Goal: Use online tool/utility: Utilize a website feature to perform a specific function

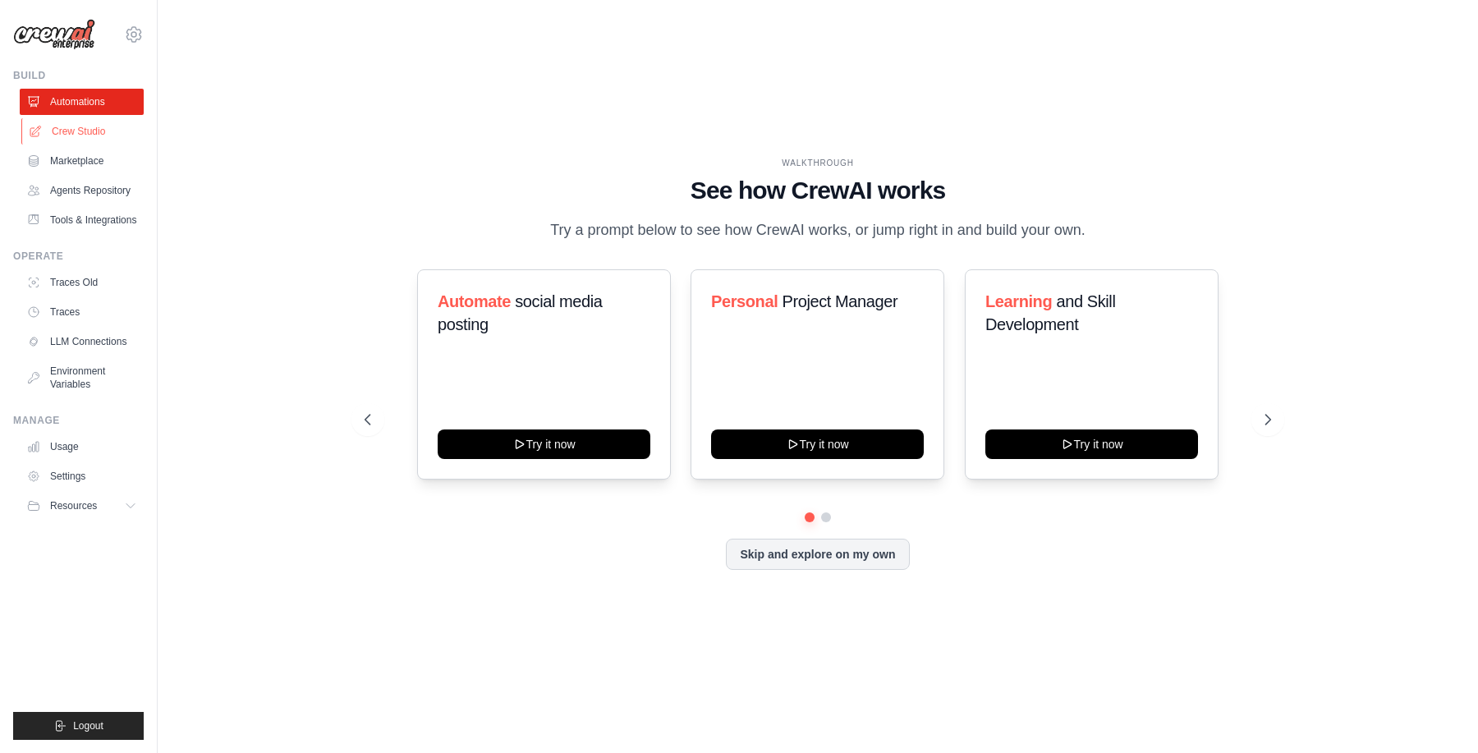
click at [93, 131] on link "Crew Studio" at bounding box center [83, 131] width 124 height 26
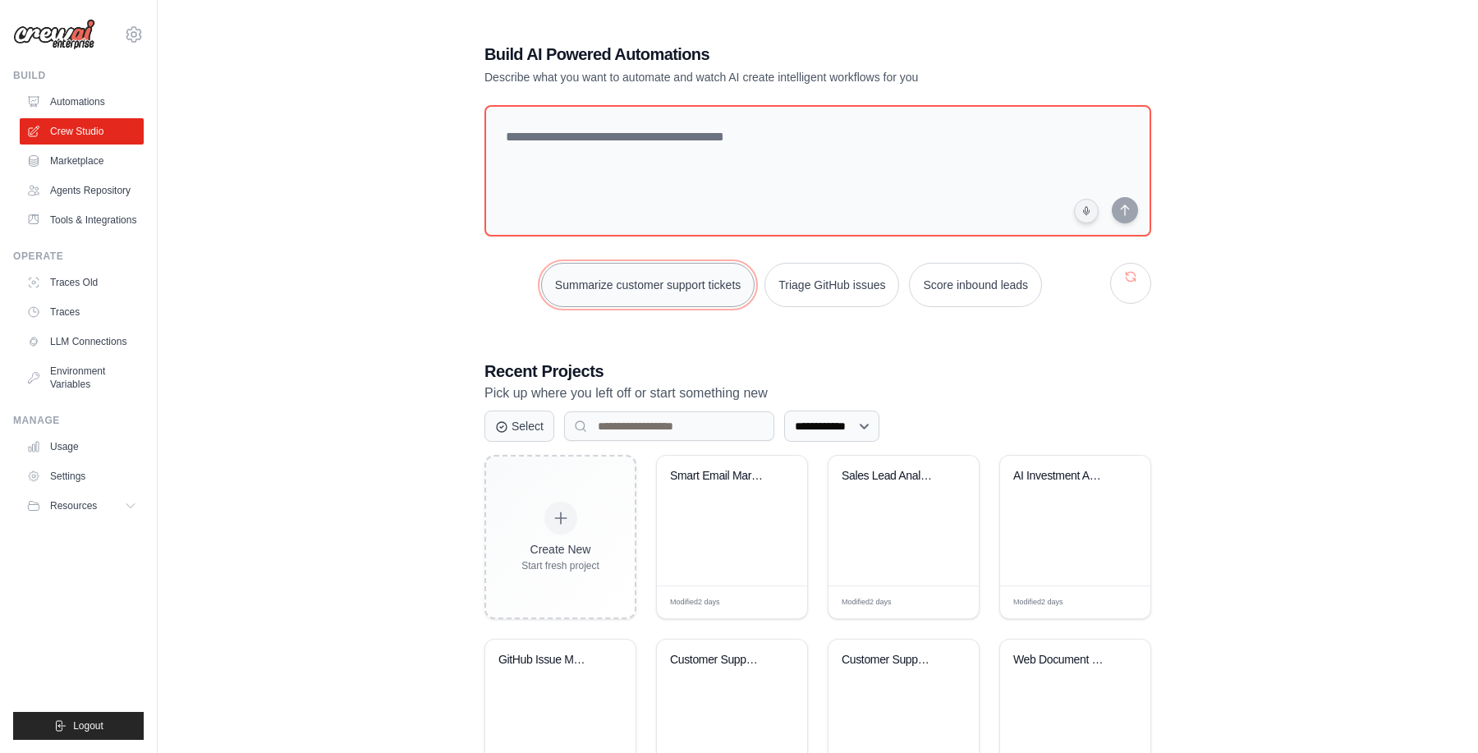
click at [672, 291] on button "Summarize customer support tickets" at bounding box center [647, 285] width 213 height 44
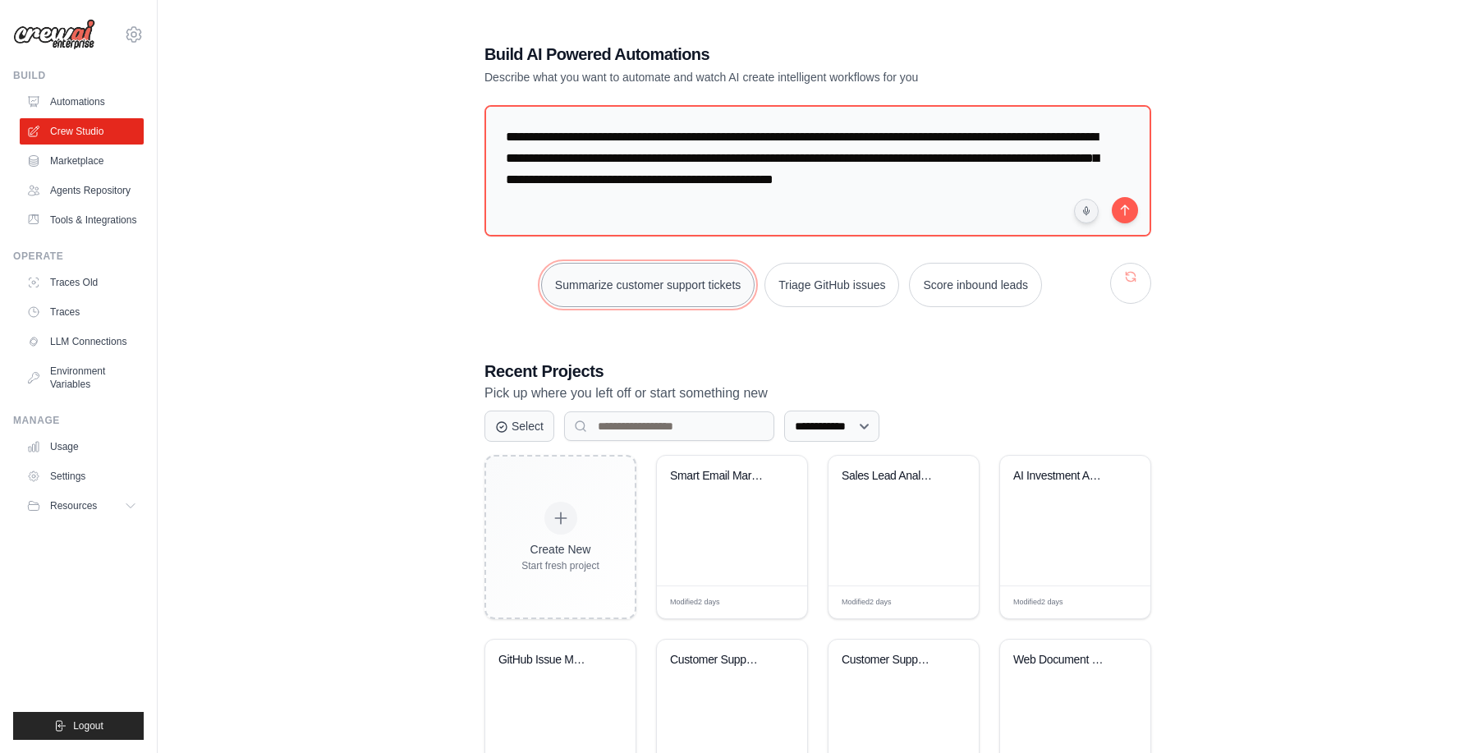
click at [672, 291] on button "Summarize customer support tickets" at bounding box center [647, 285] width 213 height 44
click at [1130, 209] on button "submit" at bounding box center [1124, 209] width 26 height 26
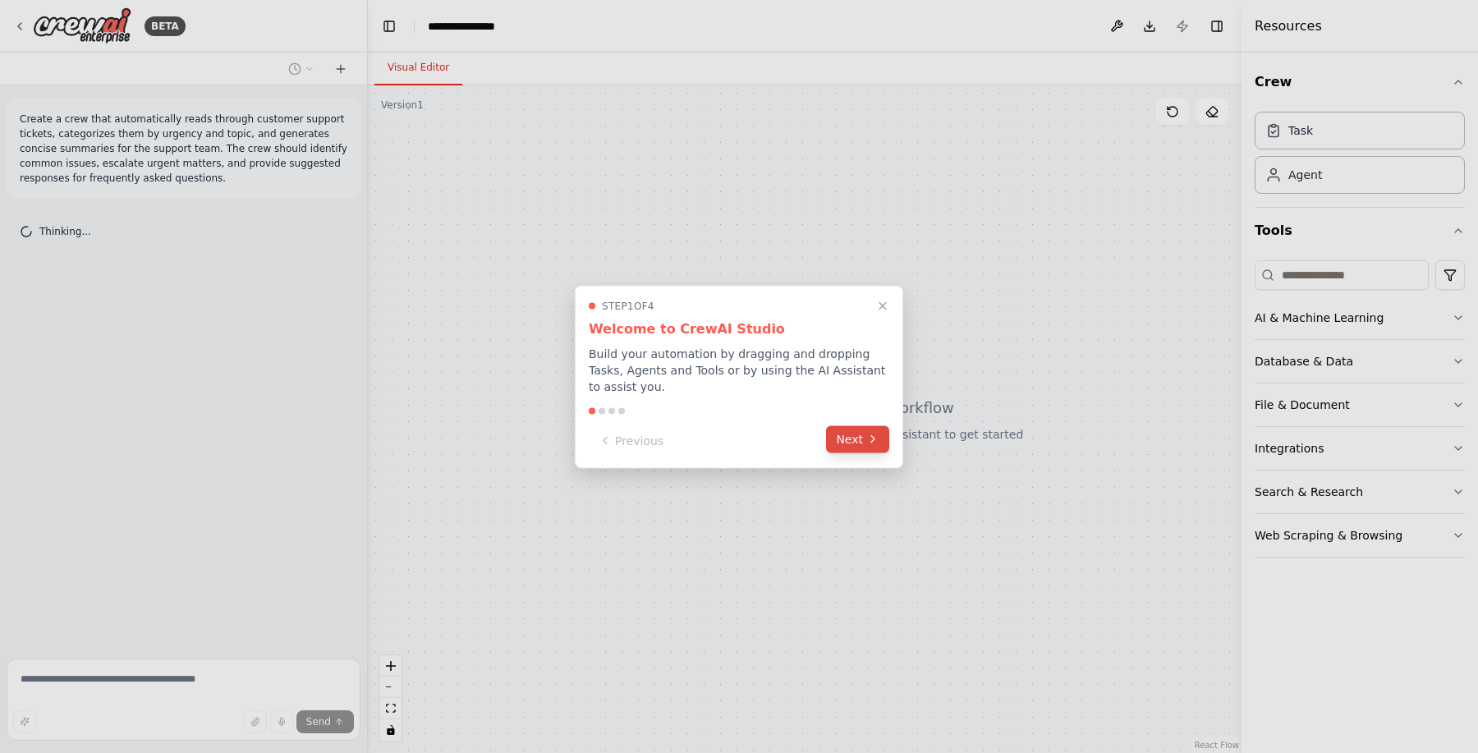
click at [853, 450] on button "Next" at bounding box center [857, 438] width 63 height 27
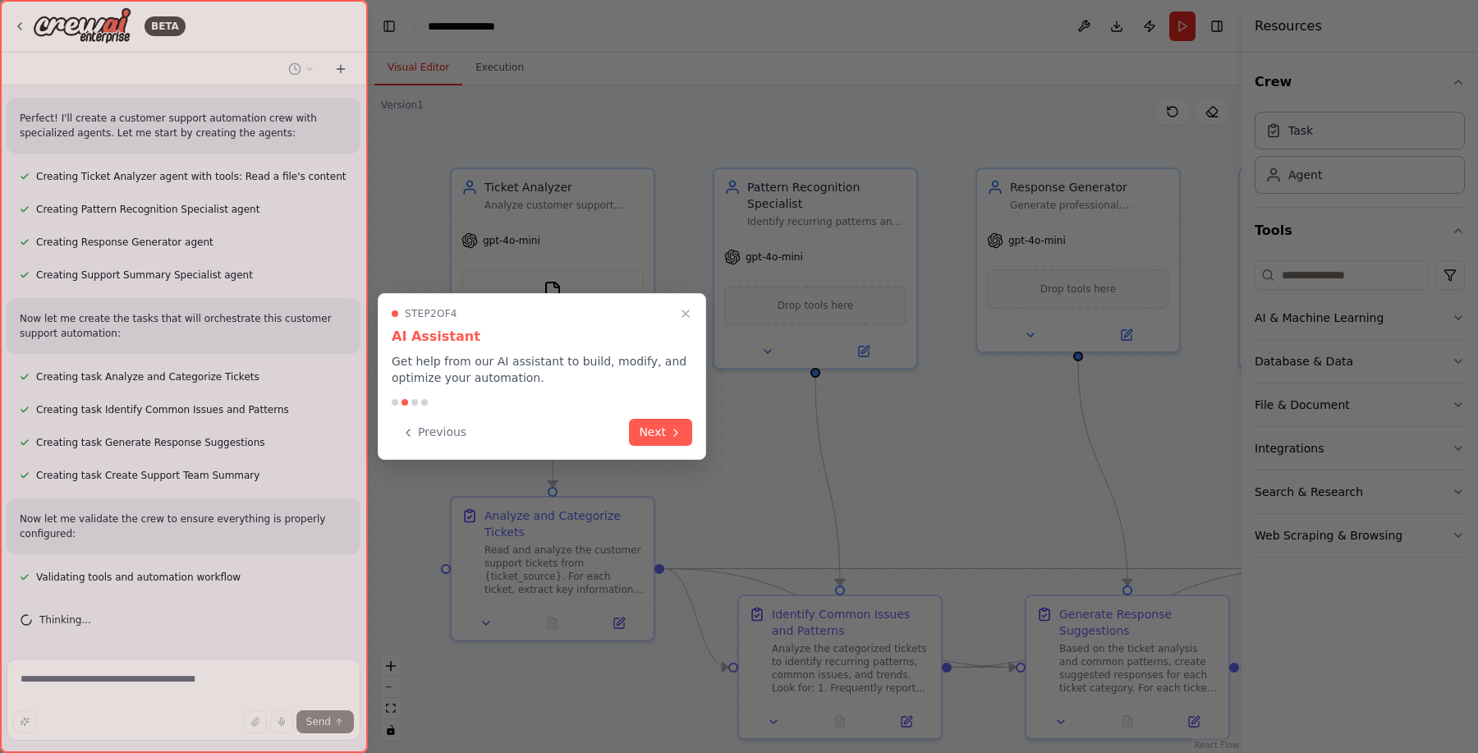
scroll to position [610, 0]
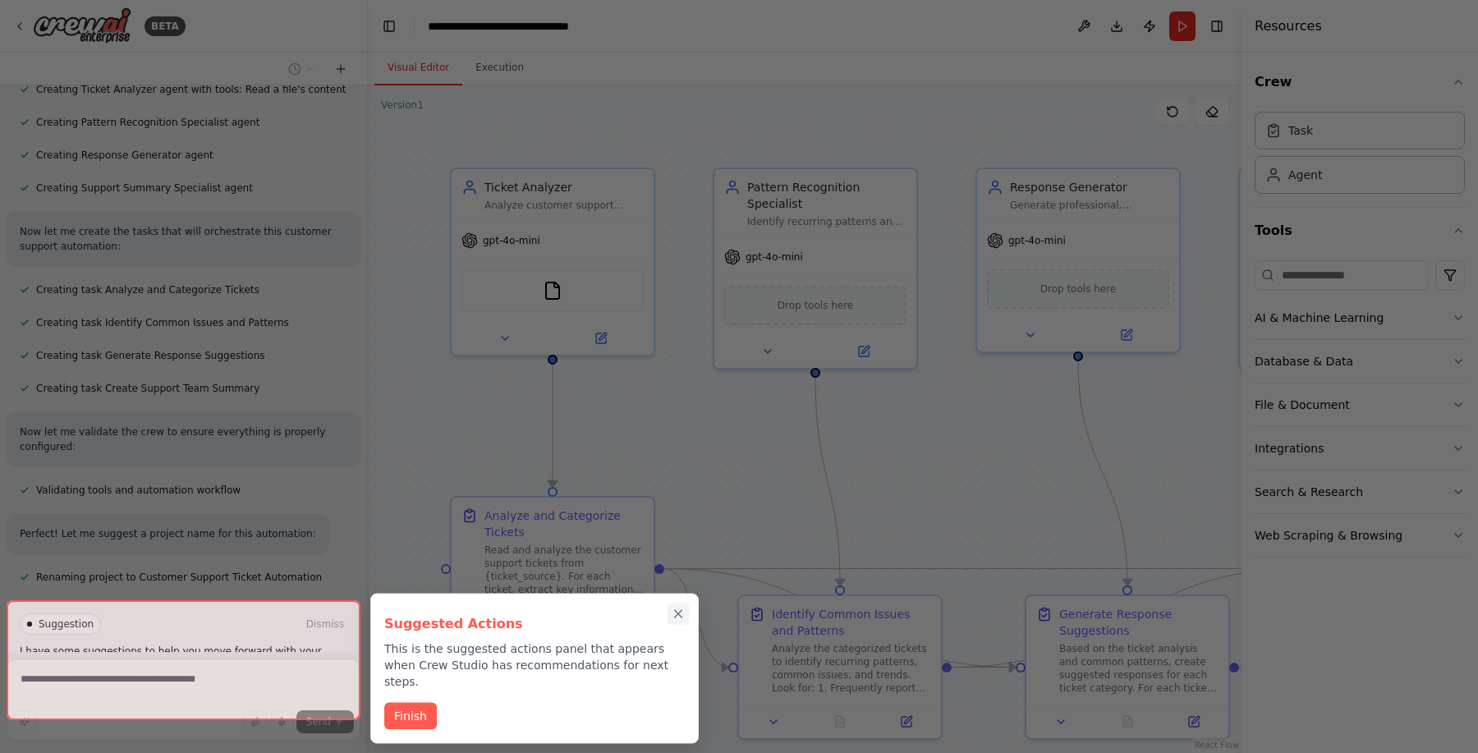
click at [681, 614] on icon "Close walkthrough" at bounding box center [678, 614] width 15 height 15
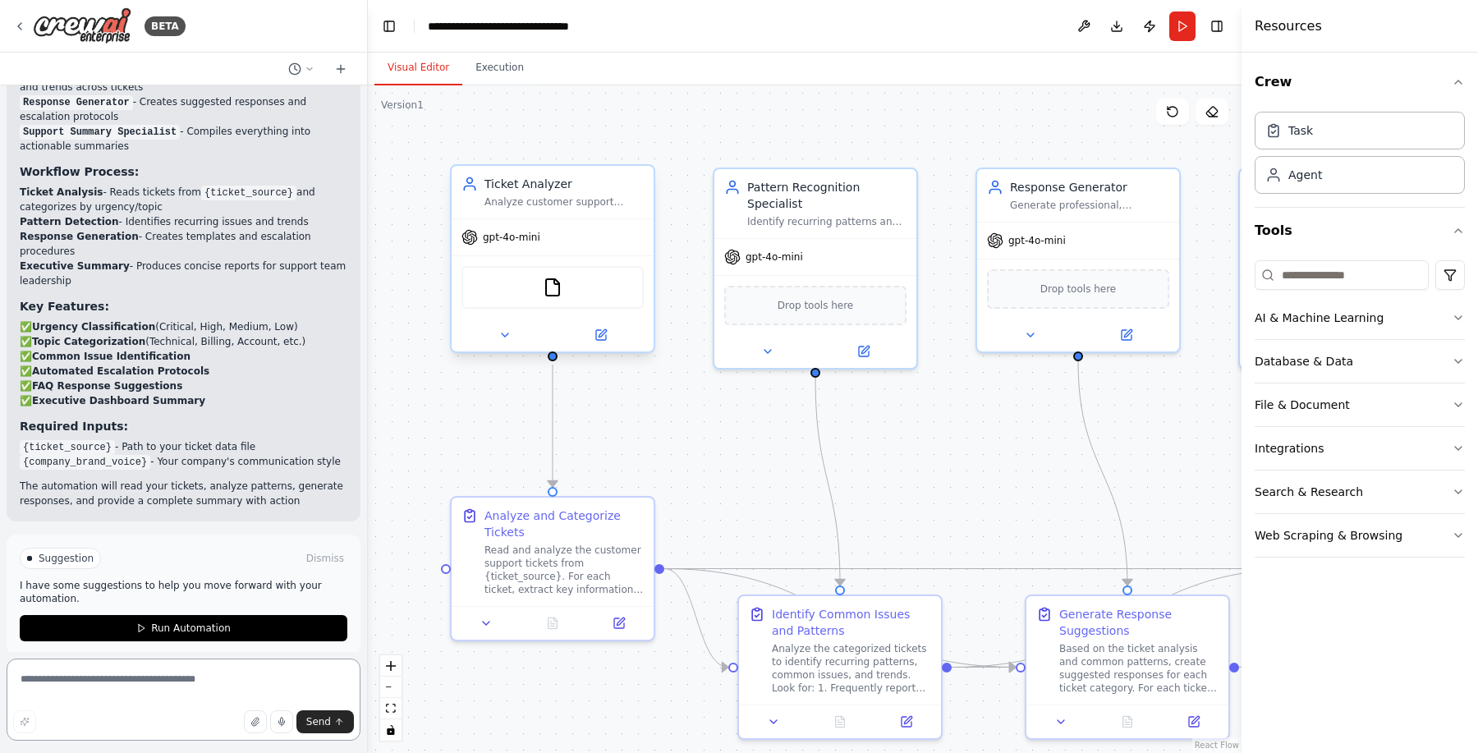
scroll to position [1278, 0]
